Goal: Check status: Check status

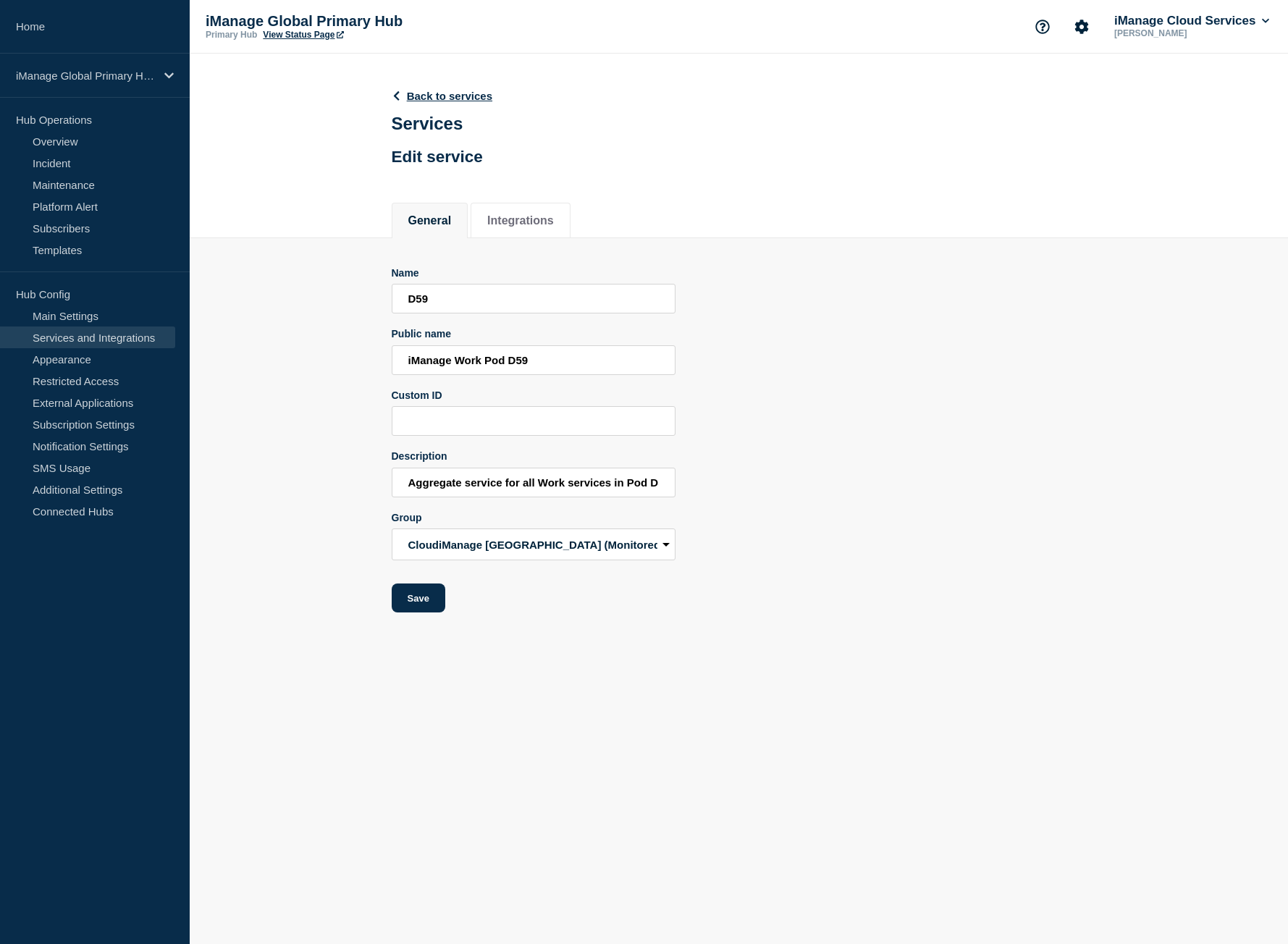
click at [62, 17] on link "Home" at bounding box center [94, 27] width 190 height 54
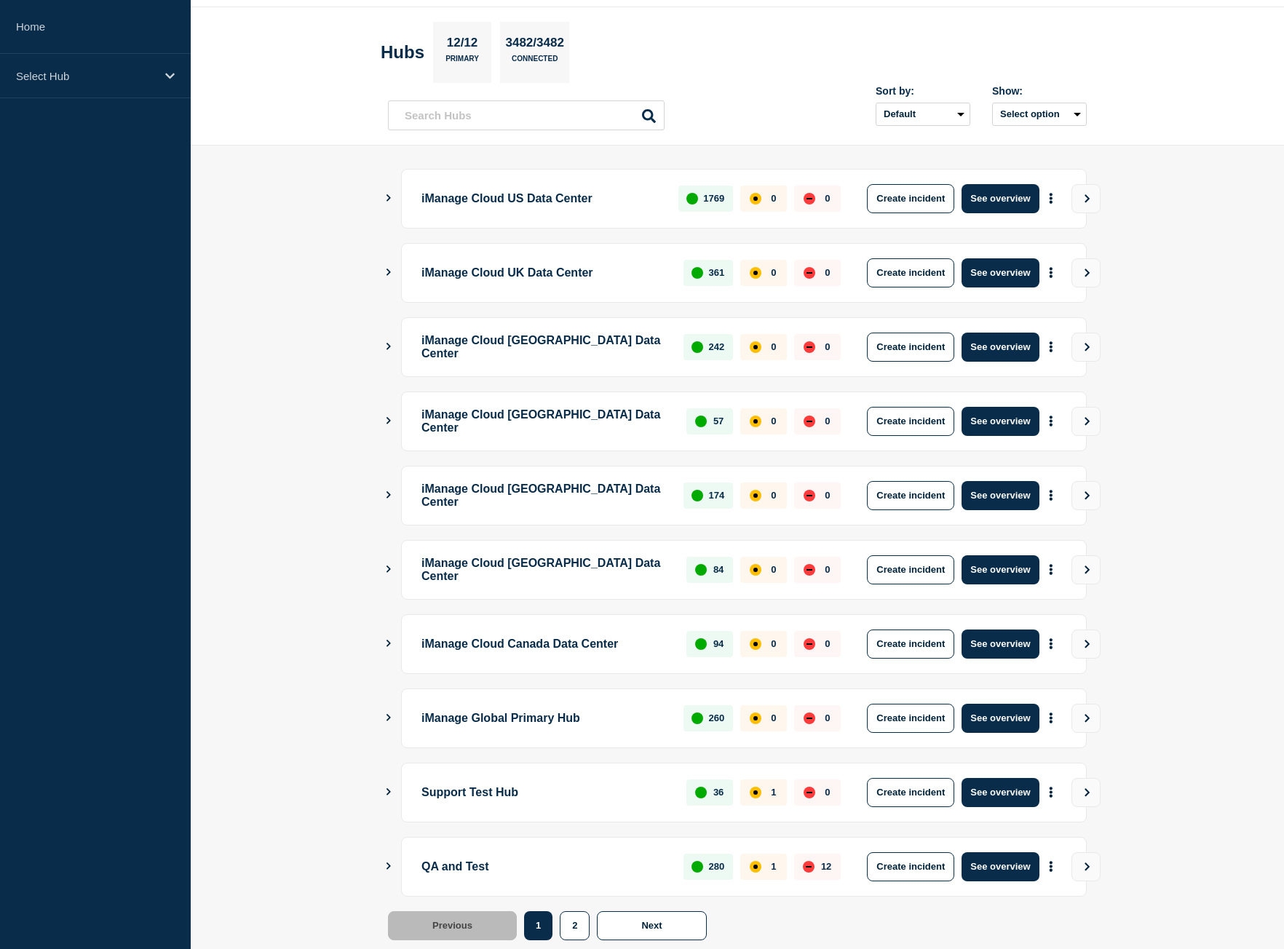
scroll to position [83, 0]
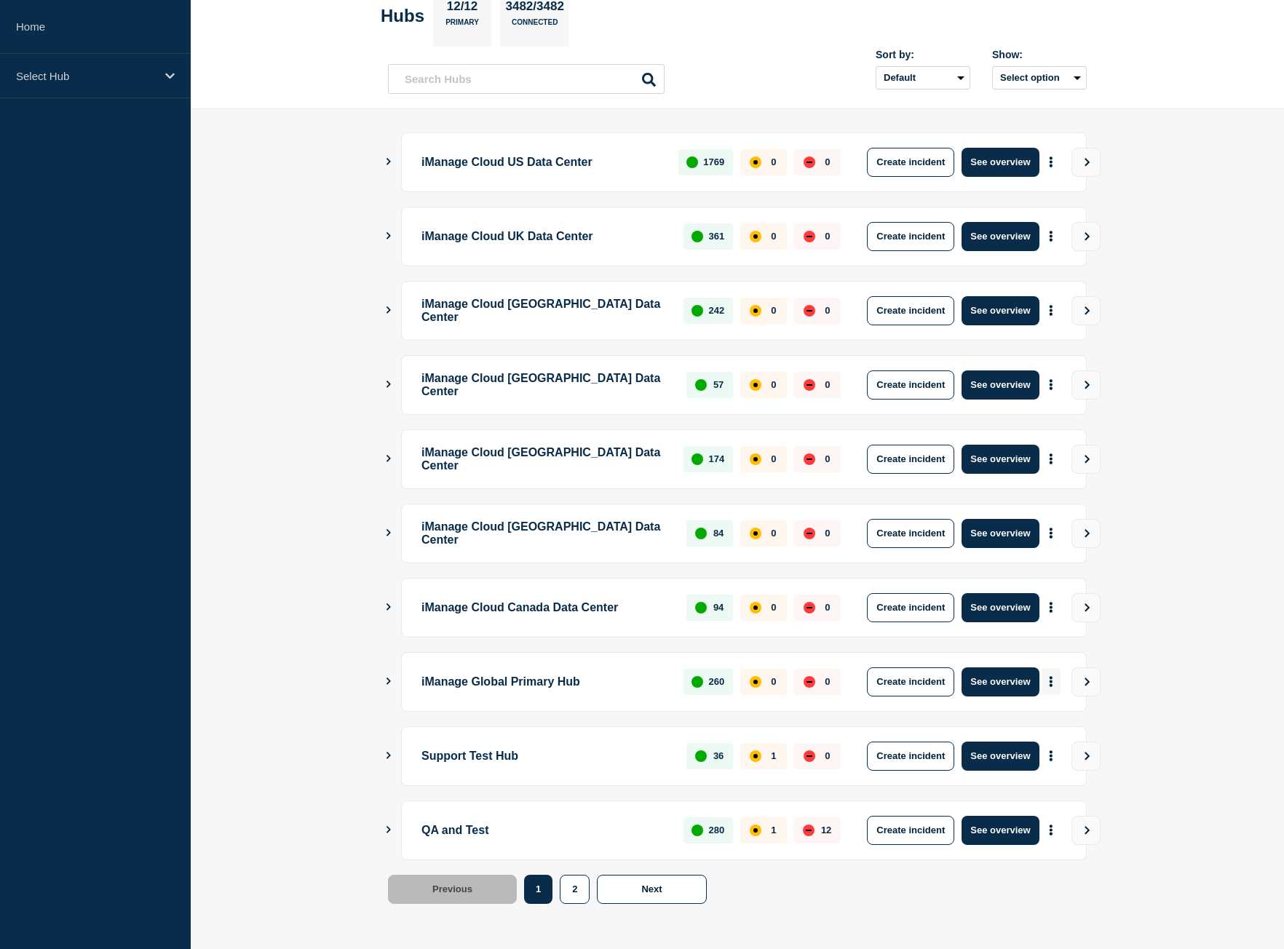
click at [1053, 677] on icon "More actions" at bounding box center [1051, 681] width 4 height 11
click at [1039, 741] on link "View Status Page" at bounding box center [1050, 745] width 107 height 12
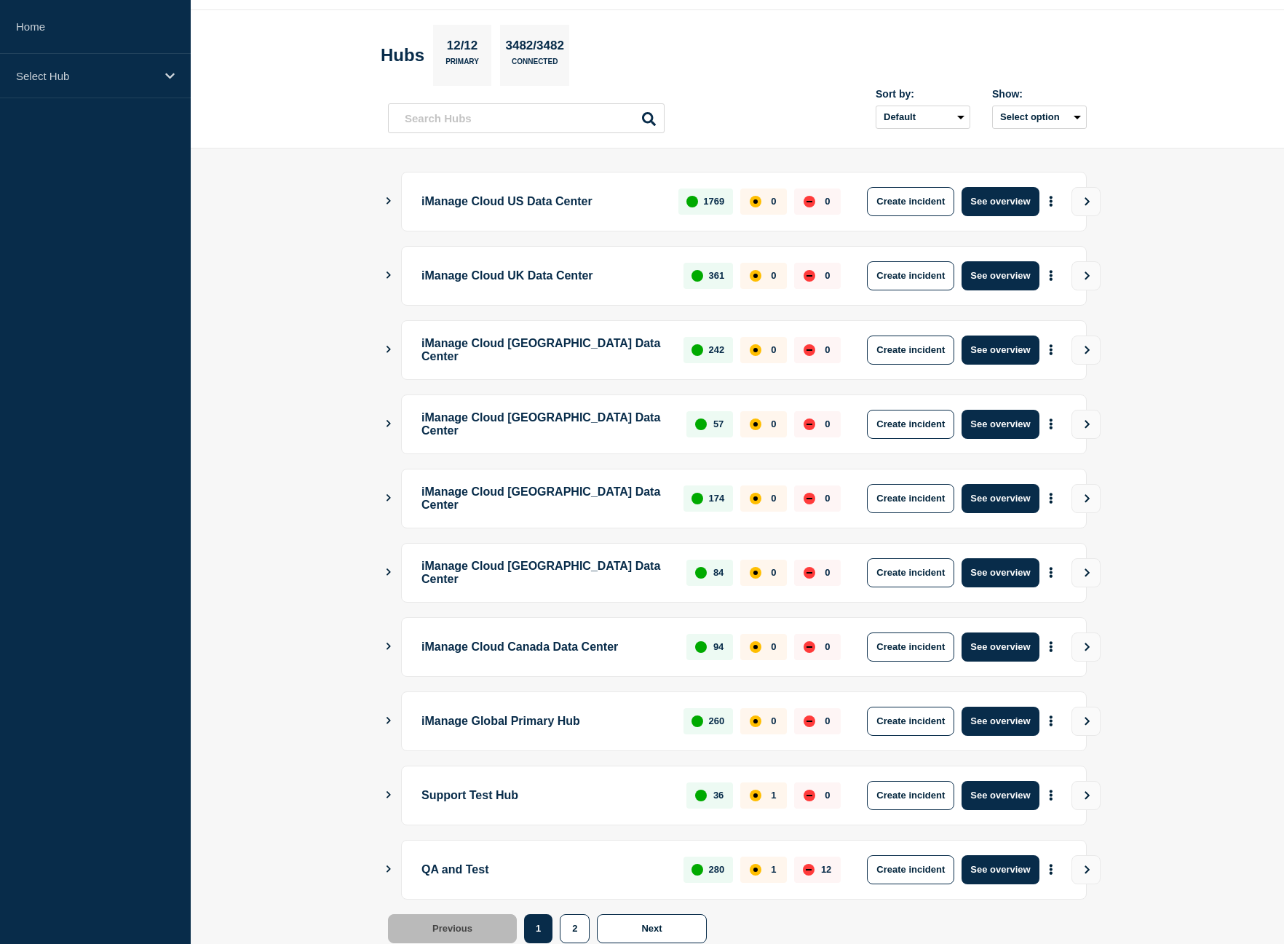
scroll to position [88, 0]
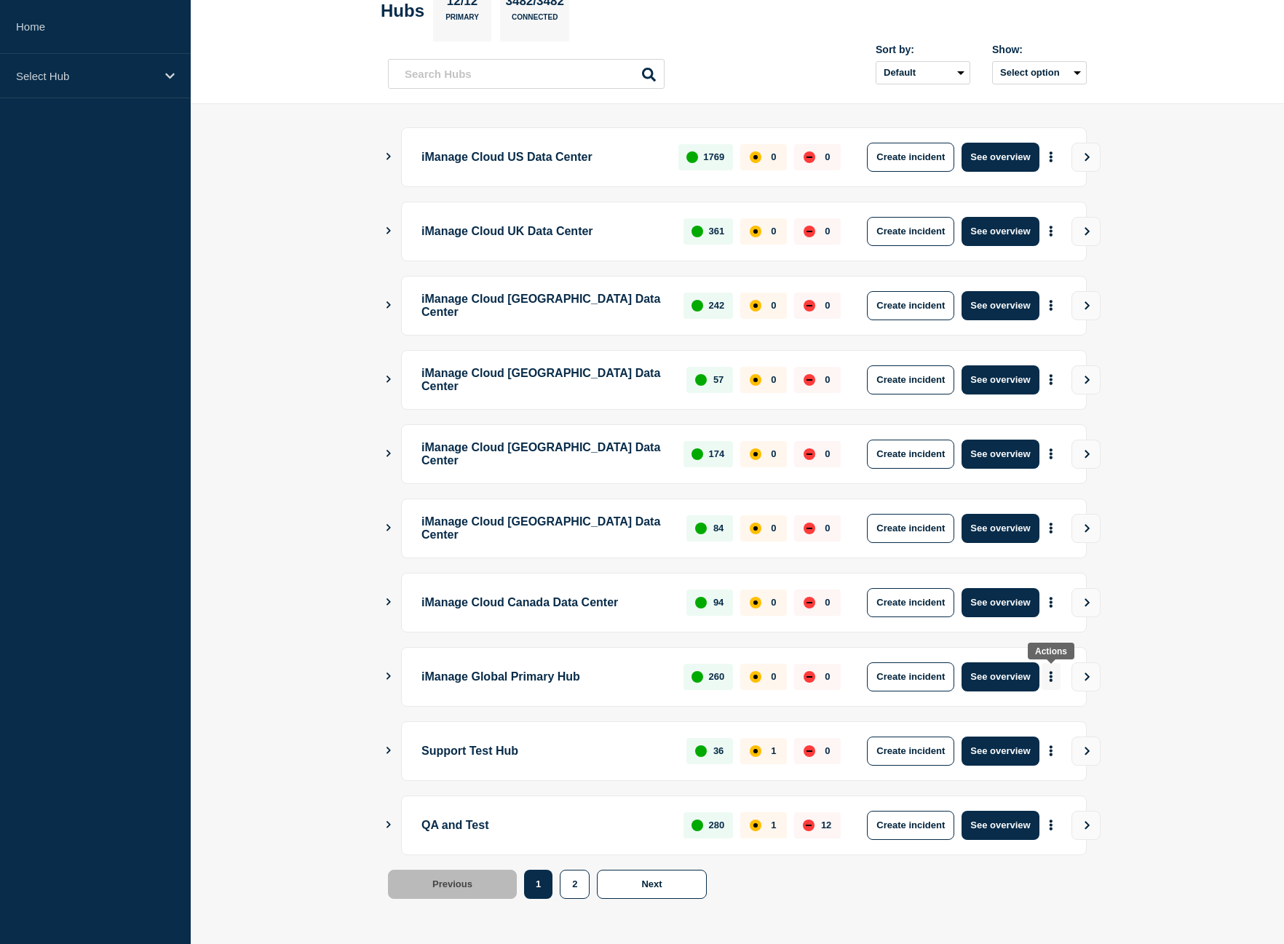
click at [1045, 671] on button "More actions" at bounding box center [1051, 676] width 19 height 27
click at [1064, 741] on link "View Status Page" at bounding box center [1050, 740] width 107 height 12
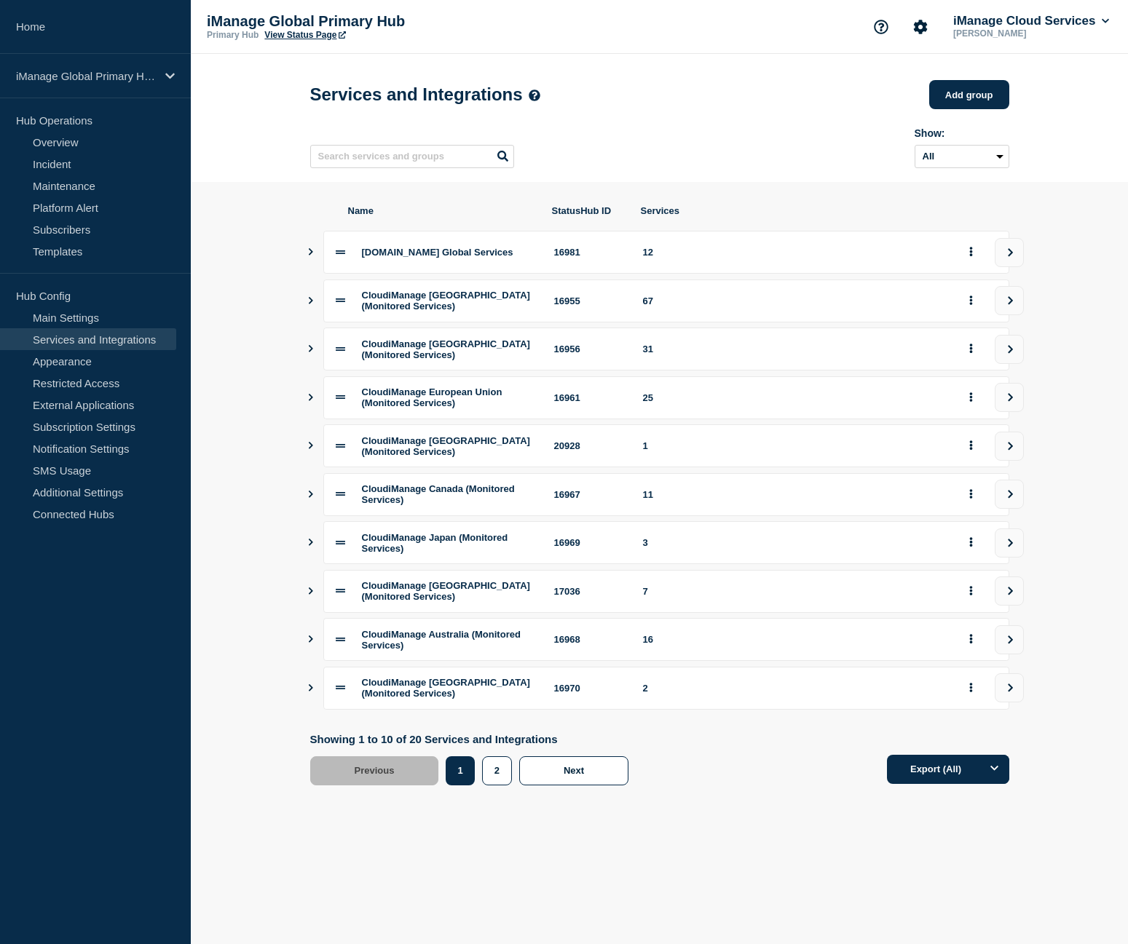
click at [748, 912] on body "Home iManage Global Primary Hub Hub Operations Overview Incident Maintenance Pl…" at bounding box center [564, 472] width 1128 height 944
